Goal: Navigation & Orientation: Find specific page/section

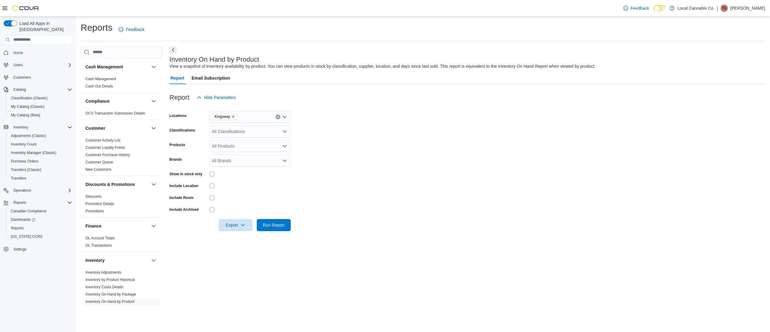
click at [20, 12] on div at bounding box center [20, 8] width 37 height 16
click at [20, 9] on img at bounding box center [25, 8] width 27 height 6
